Goal: Navigation & Orientation: Find specific page/section

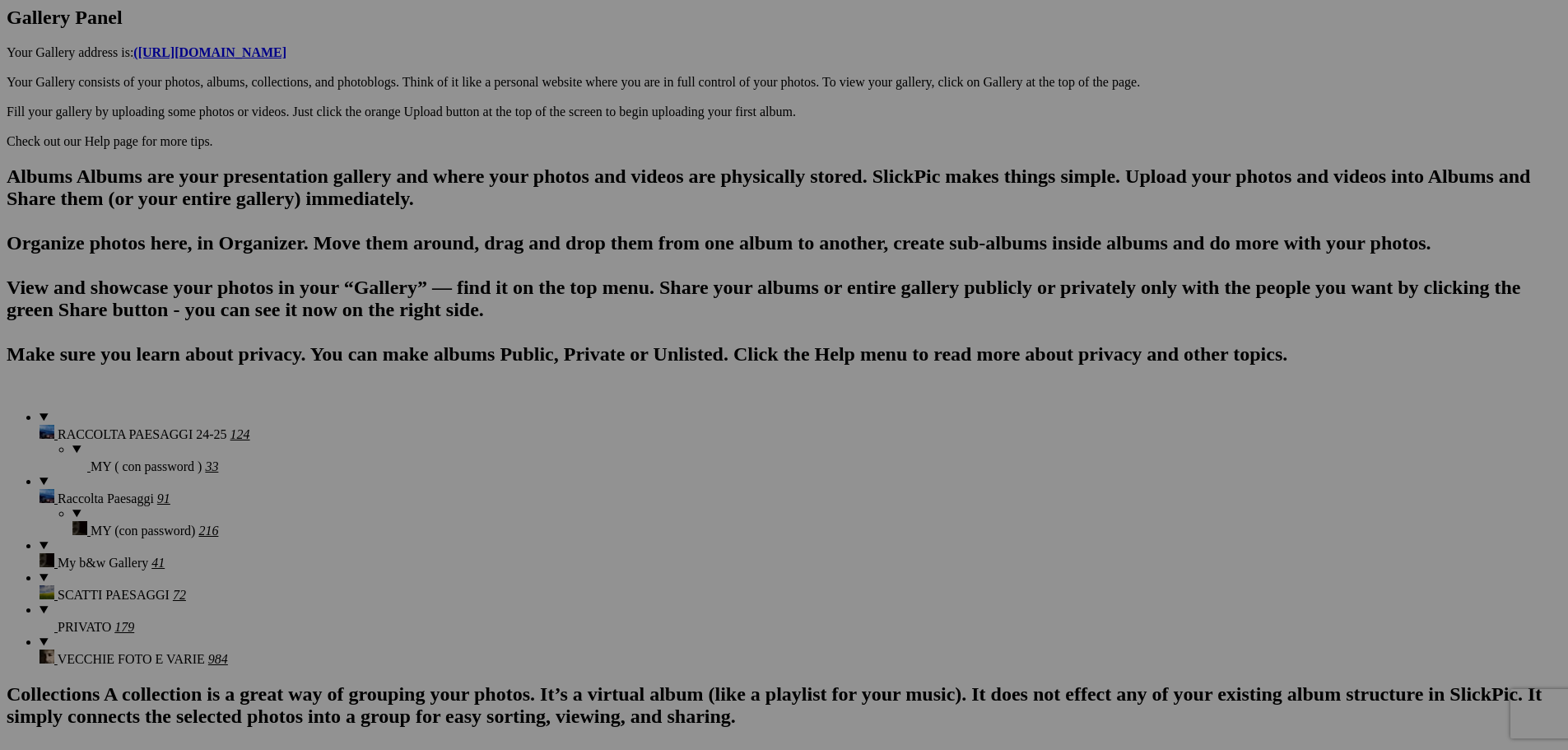
scroll to position [906, 0]
